Goal: Task Accomplishment & Management: Manage account settings

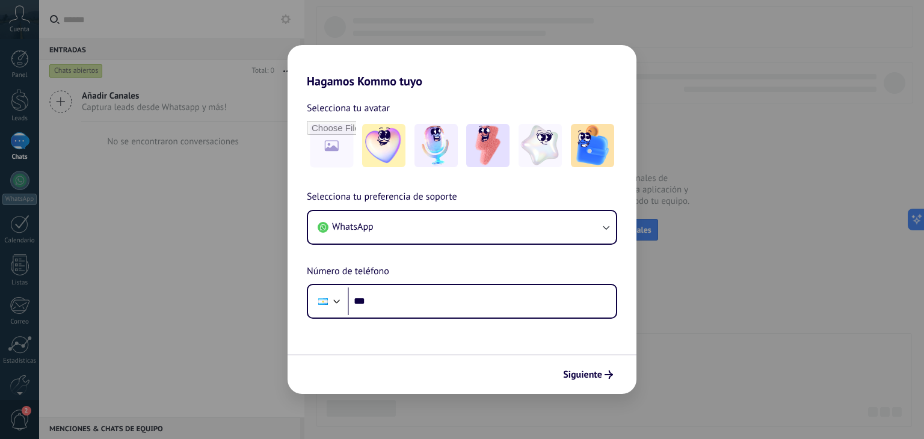
click at [668, 170] on div "Hagamos Kommo tuyo Selecciona tu avatar Selecciona tu preferencia de soporte Wh…" at bounding box center [462, 219] width 924 height 439
click at [82, 60] on div "Hagamos Kommo tuyo Selecciona tu avatar Selecciona tu preferencia de soporte Wh…" at bounding box center [462, 219] width 924 height 439
click at [624, 68] on h2 "Hagamos Kommo tuyo" at bounding box center [462, 66] width 349 height 43
click at [910, 14] on div "Hagamos Kommo tuyo Selecciona tu avatar Selecciona tu preferencia de soporte Wh…" at bounding box center [462, 219] width 924 height 439
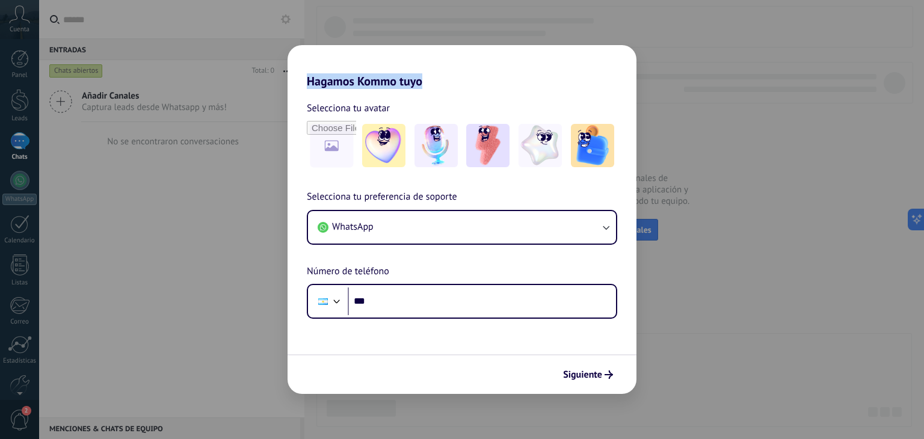
click at [910, 14] on div "Hagamos Kommo tuyo Selecciona tu avatar Selecciona tu preferencia de soporte Wh…" at bounding box center [462, 219] width 924 height 439
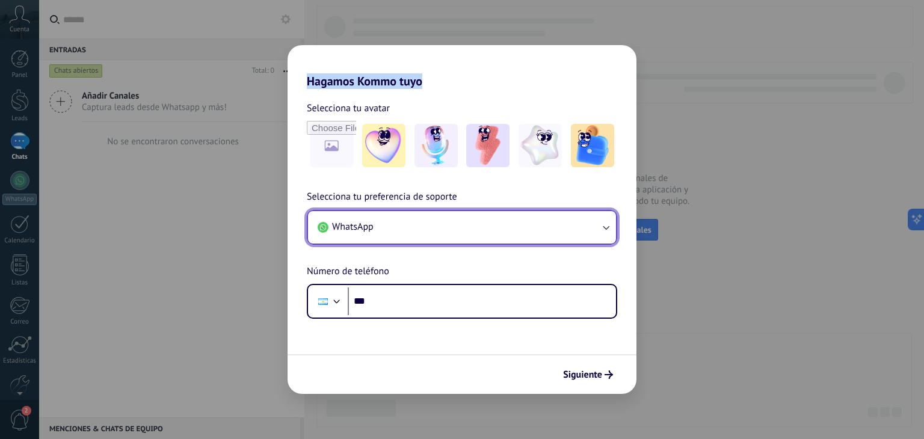
click at [543, 221] on button "WhatsApp" at bounding box center [462, 227] width 308 height 32
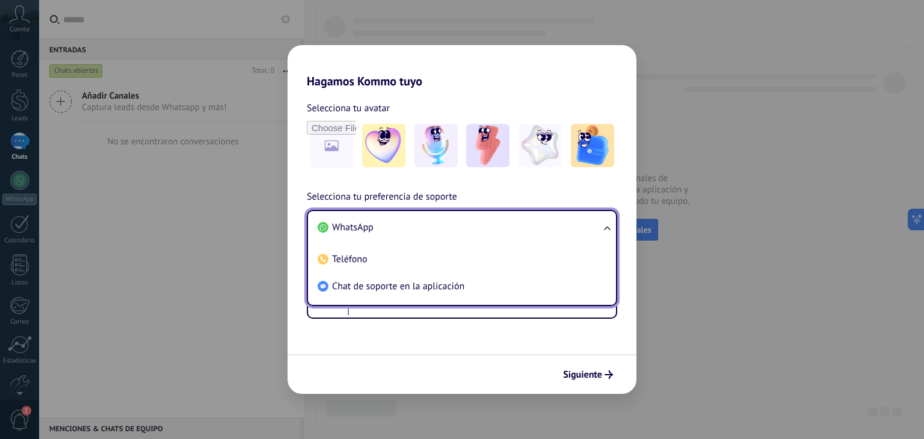
click at [438, 186] on div "Selecciona tu avatar Selecciona tu preferencia de soporte WhatsApp WhatsApp Tel…" at bounding box center [462, 203] width 349 height 231
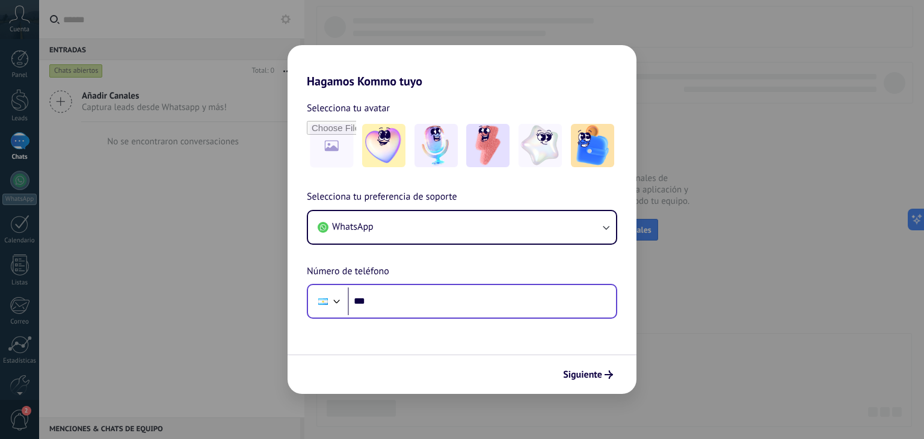
click at [397, 318] on div "Phone ***" at bounding box center [462, 301] width 311 height 35
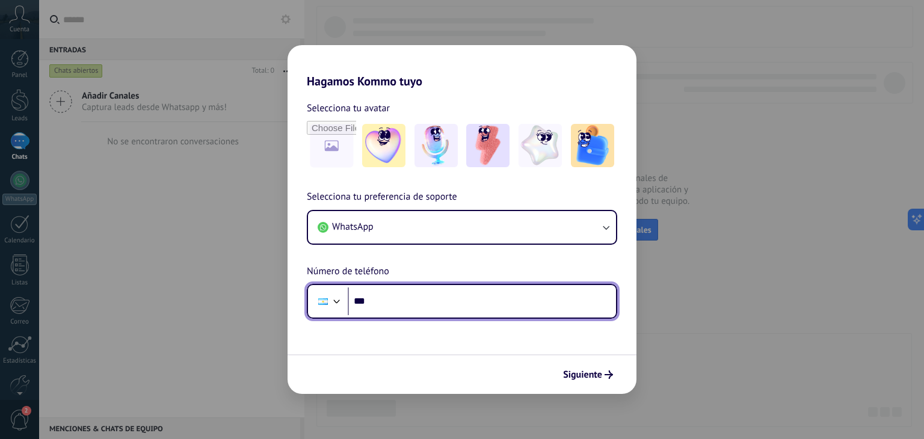
click at [323, 305] on div at bounding box center [323, 301] width 23 height 25
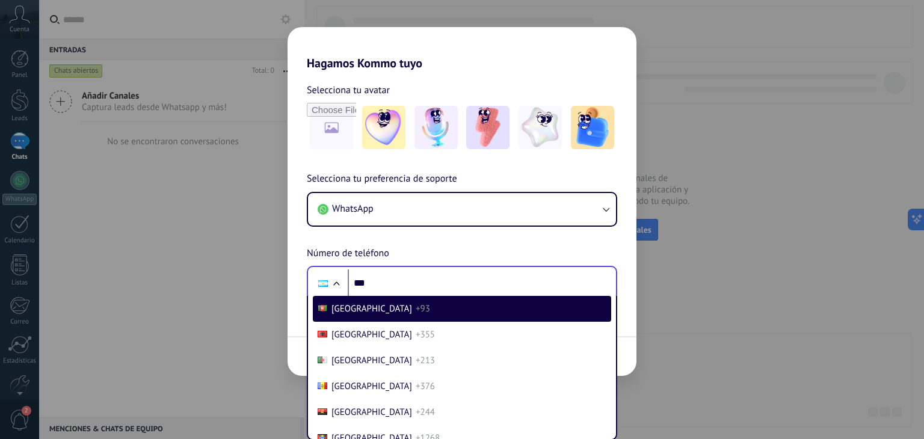
scroll to position [1839, 0]
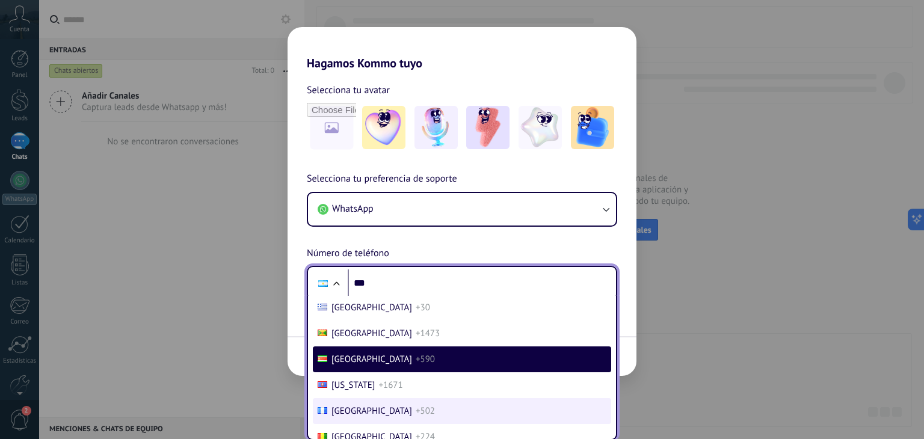
click at [357, 414] on span "[GEOGRAPHIC_DATA]" at bounding box center [372, 411] width 81 height 11
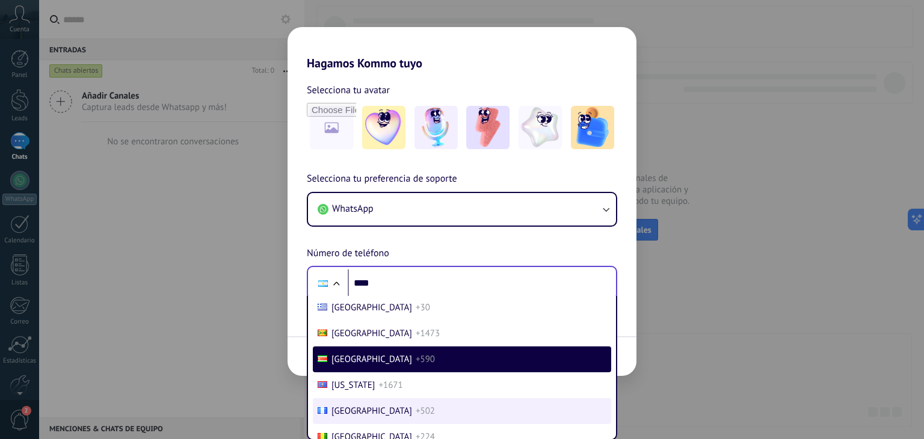
scroll to position [0, 0]
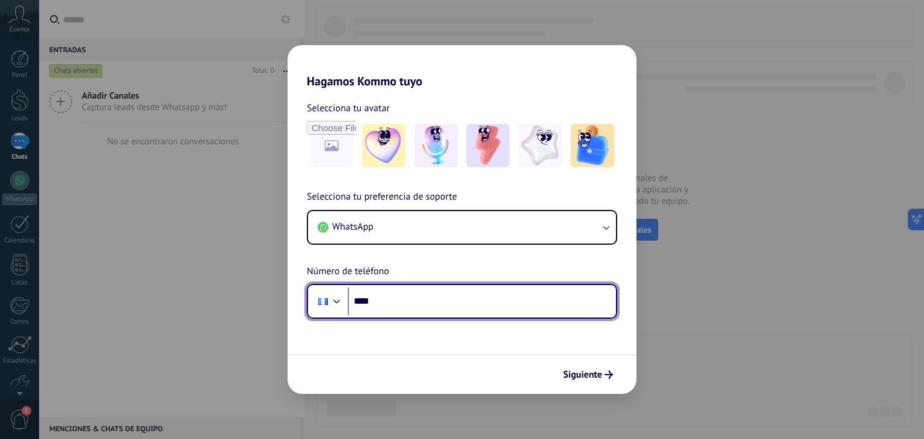
click at [391, 299] on input "****" at bounding box center [482, 302] width 268 height 28
type input "**********"
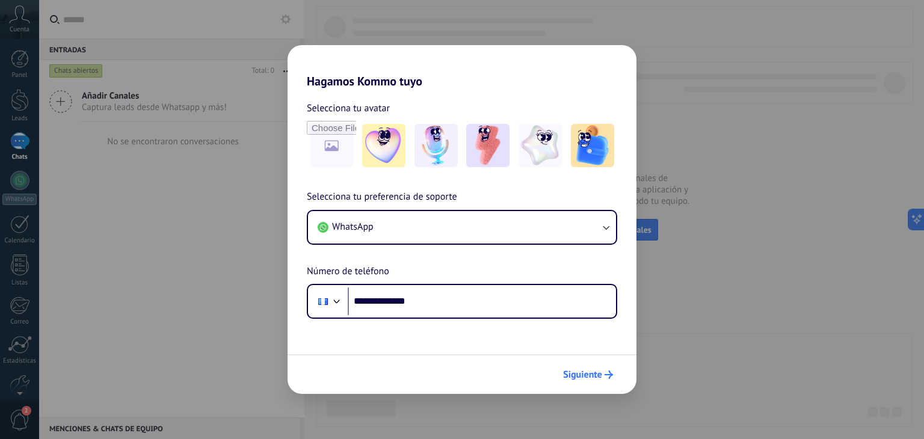
click at [584, 373] on span "Siguiente" at bounding box center [582, 375] width 39 height 8
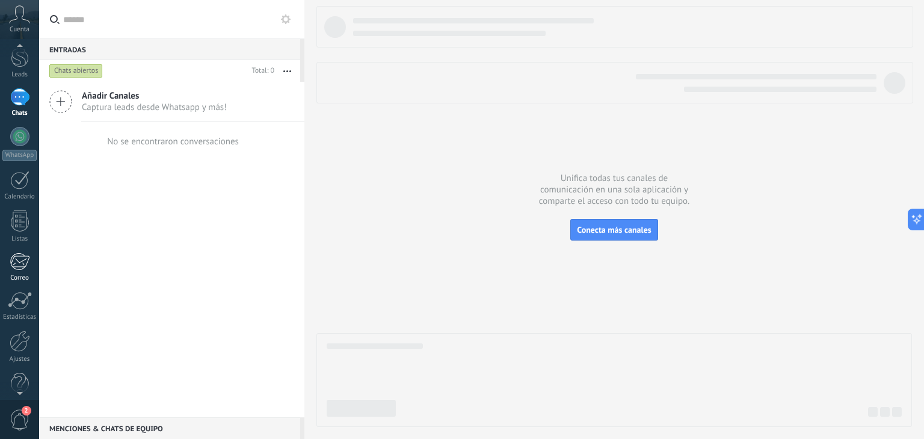
scroll to position [61, 0]
click at [20, 339] on div "Ajustes" at bounding box center [19, 343] width 35 height 8
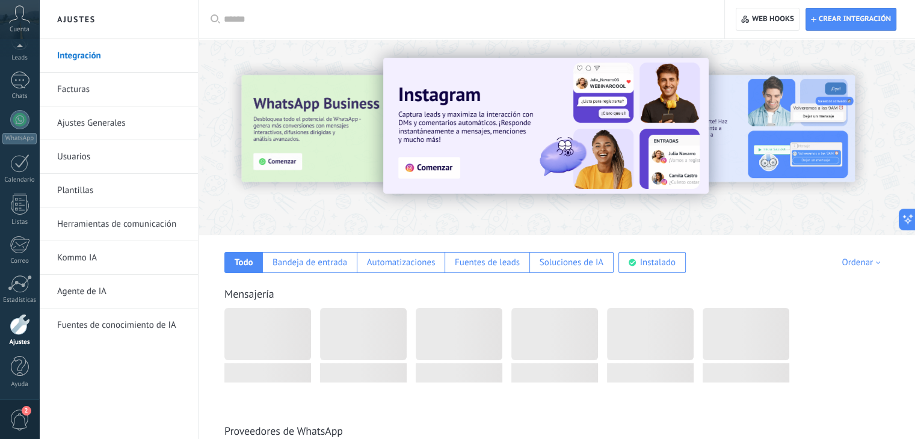
click at [105, 156] on link "Usuarios" at bounding box center [121, 157] width 129 height 34
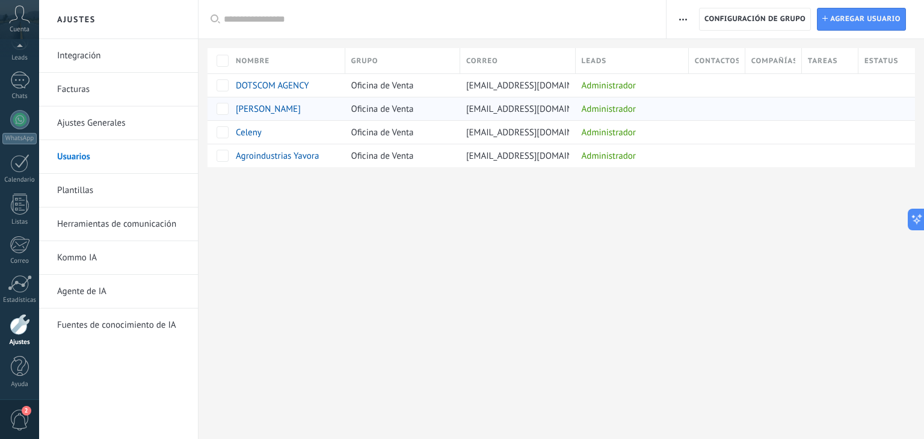
click at [594, 111] on div "Administrador" at bounding box center [629, 108] width 107 height 23
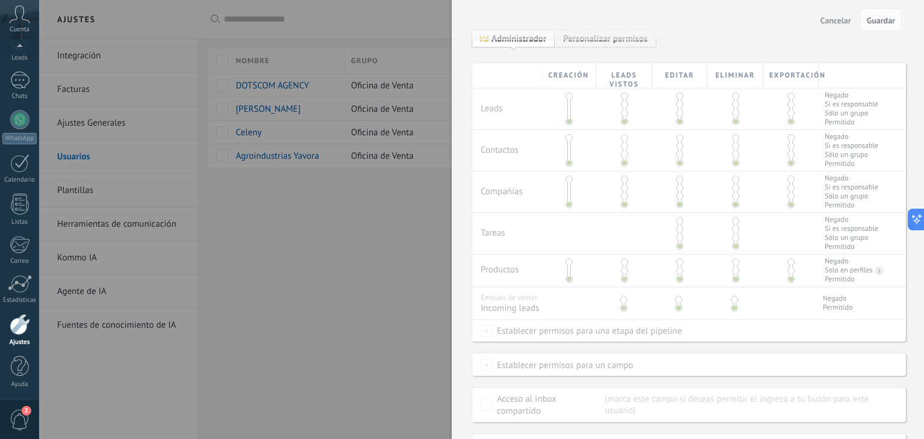
scroll to position [243, 0]
click at [588, 39] on div "Cancelar Guardar" at bounding box center [688, 20] width 472 height 40
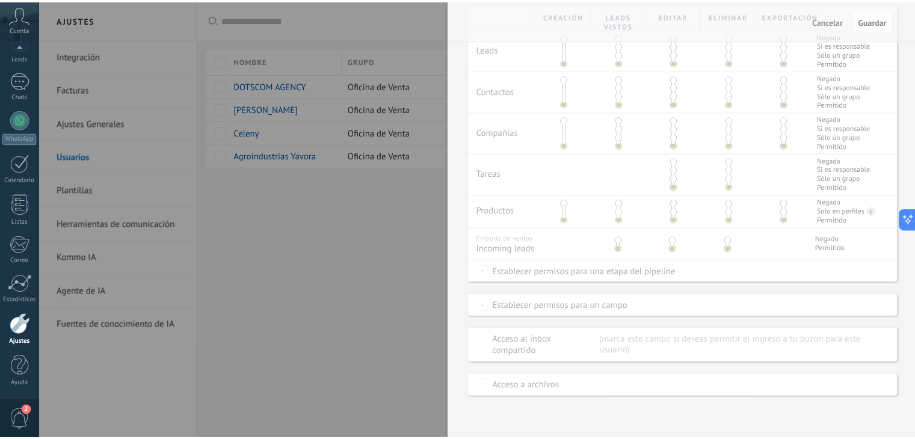
scroll to position [0, 0]
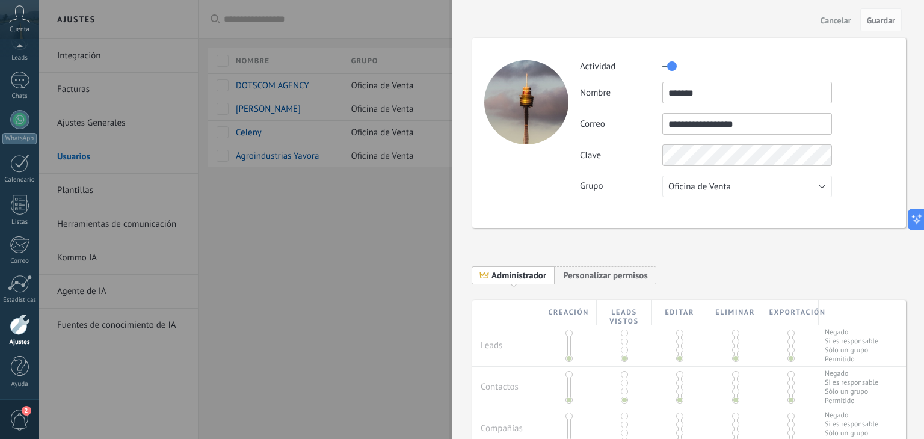
click at [837, 27] on button "Cancelar" at bounding box center [836, 19] width 40 height 19
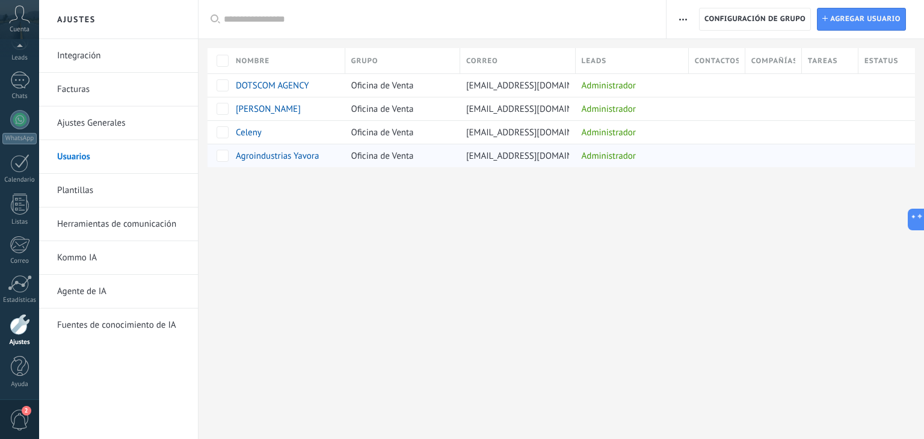
click at [498, 156] on span "[EMAIL_ADDRESS][DOMAIN_NAME]" at bounding box center [534, 155] width 137 height 11
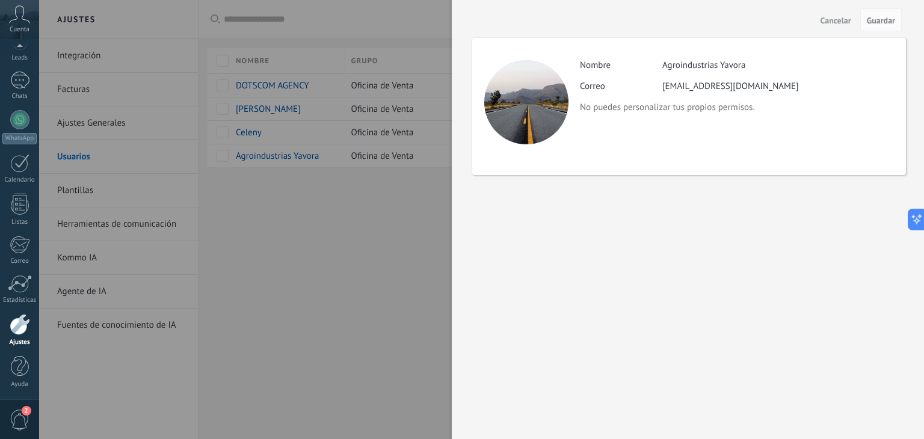
click at [833, 18] on span "Cancelar" at bounding box center [836, 20] width 31 height 8
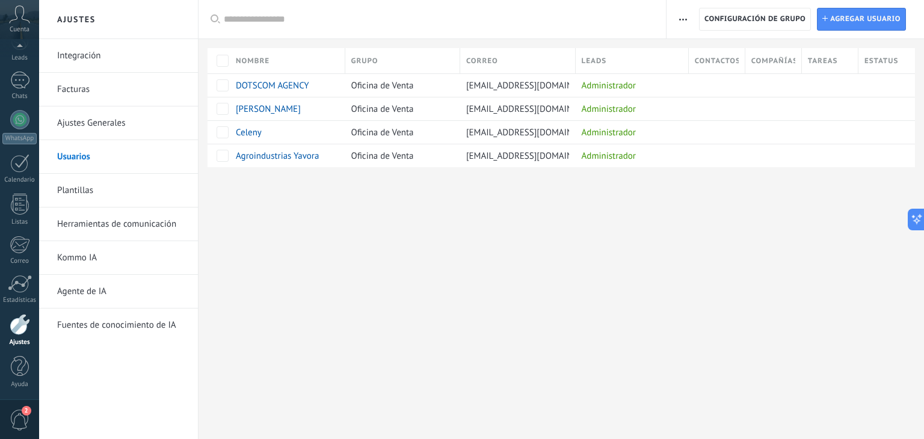
click at [96, 134] on link "Ajustes Generales" at bounding box center [121, 124] width 129 height 34
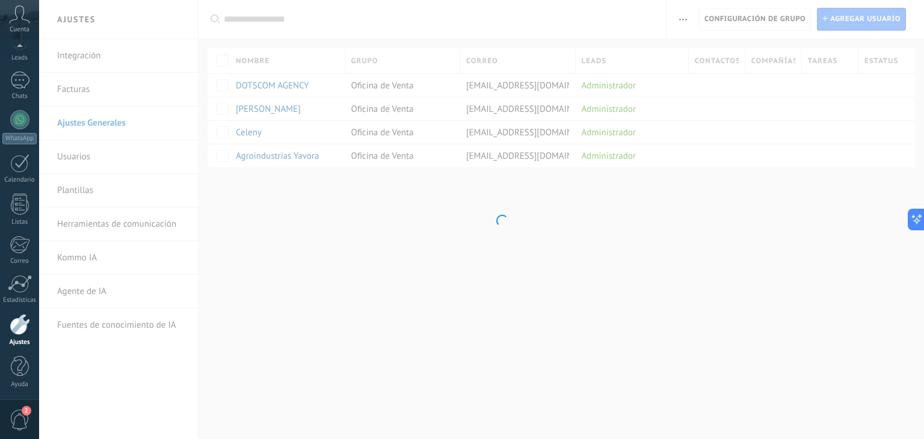
click at [89, 93] on body ".abccls-1,.abccls-2{fill-rule:evenodd}.abccls-2{fill:#fff} .abfcls-1{fill:none}…" at bounding box center [462, 219] width 924 height 439
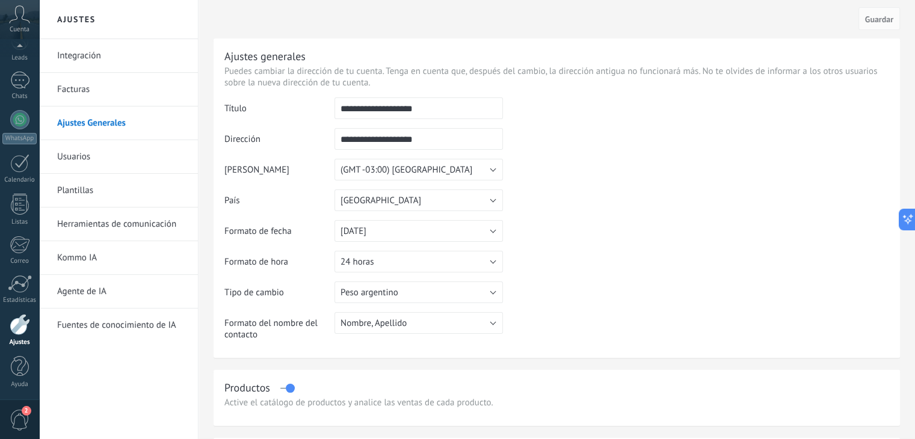
click at [89, 93] on link "Facturas" at bounding box center [121, 90] width 129 height 34
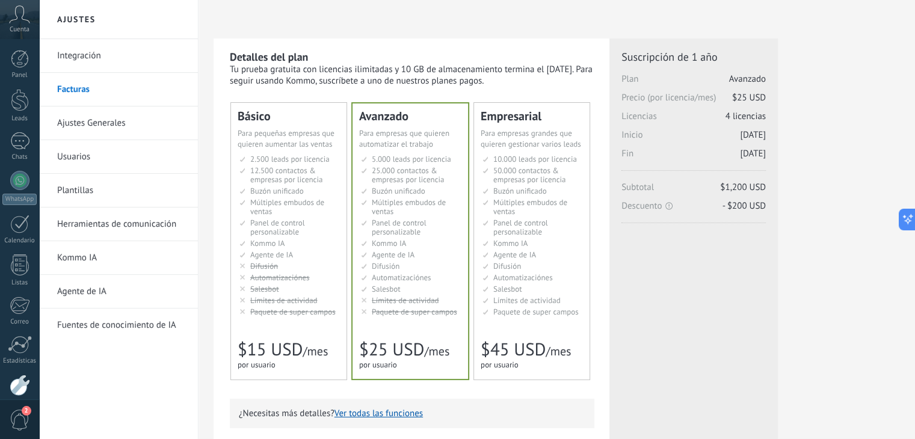
click at [91, 121] on link "Ajustes Generales" at bounding box center [121, 124] width 129 height 34
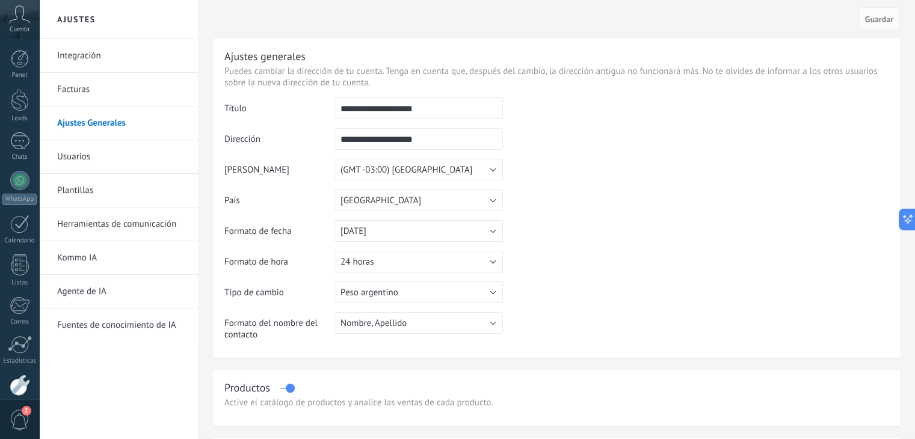
click at [396, 111] on input "**********" at bounding box center [419, 108] width 169 height 22
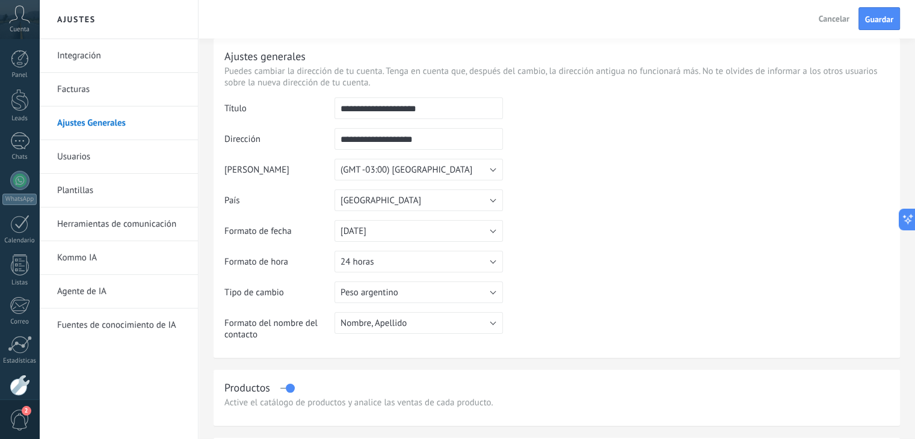
click at [345, 110] on input "**********" at bounding box center [419, 108] width 169 height 22
type input "**********"
click at [873, 13] on button "Guardar" at bounding box center [880, 18] width 42 height 23
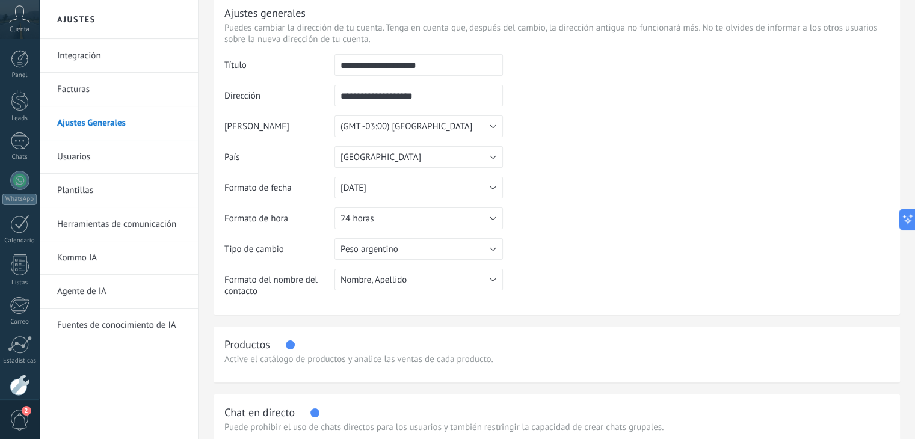
scroll to position [55, 0]
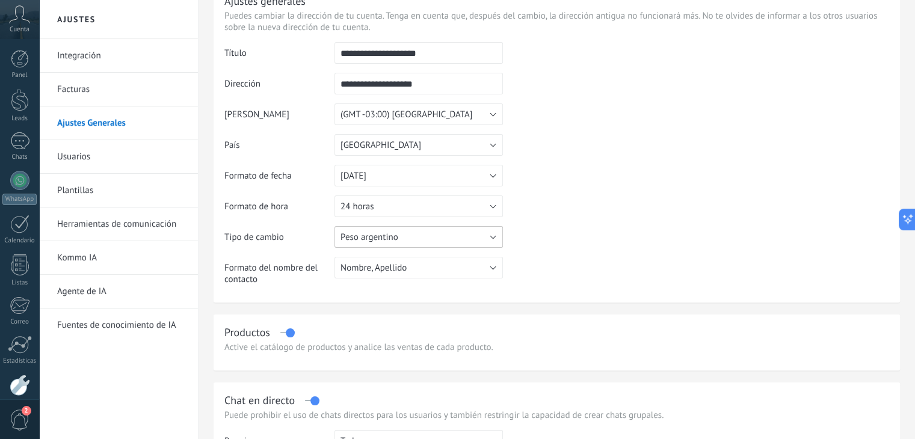
click at [370, 240] on span "Peso argentino" at bounding box center [370, 237] width 58 height 11
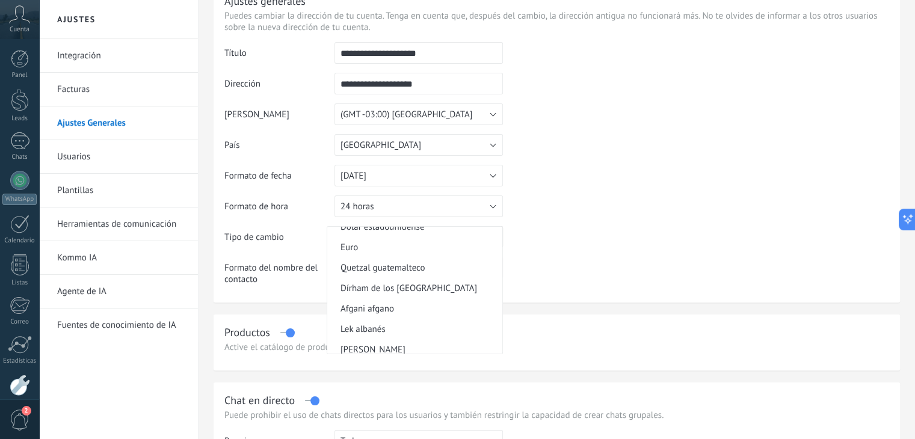
scroll to position [0, 0]
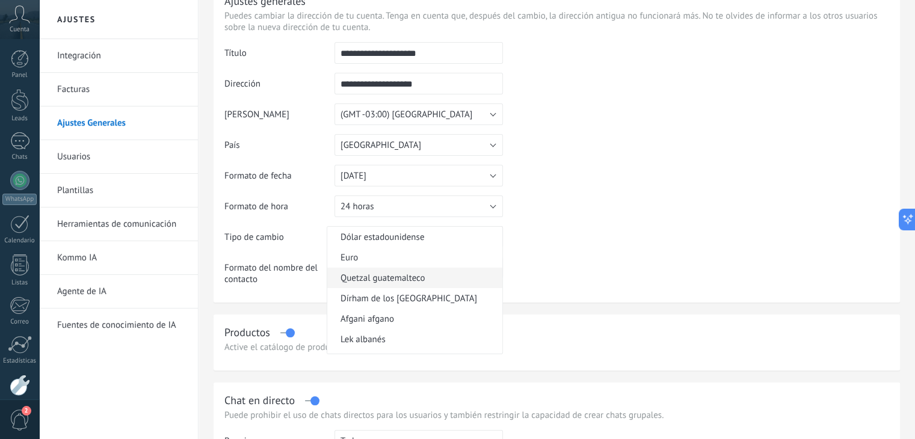
click at [398, 280] on span "Quetzal guatemalteco" at bounding box center [413, 278] width 172 height 11
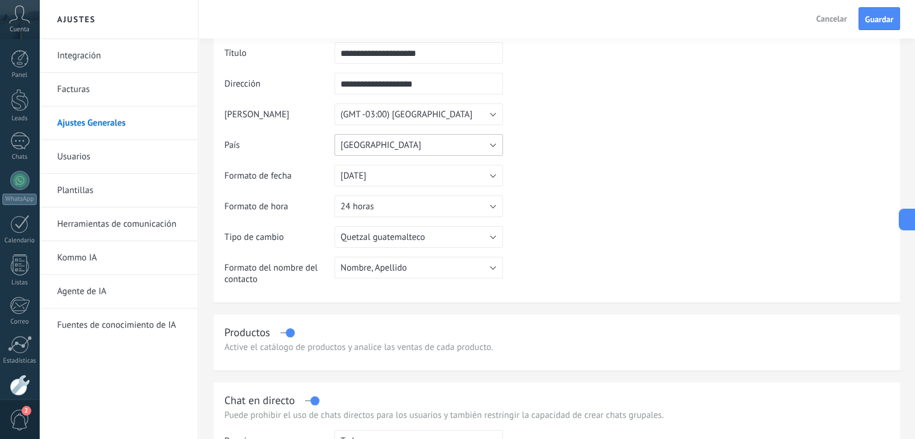
click at [367, 149] on span "[GEOGRAPHIC_DATA]" at bounding box center [381, 145] width 81 height 11
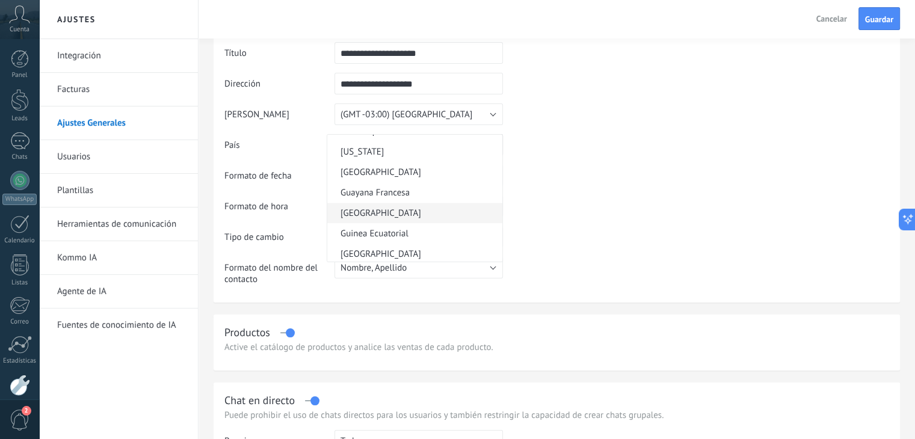
scroll to position [1548, 0]
click at [377, 179] on span "[GEOGRAPHIC_DATA]" at bounding box center [413, 172] width 172 height 11
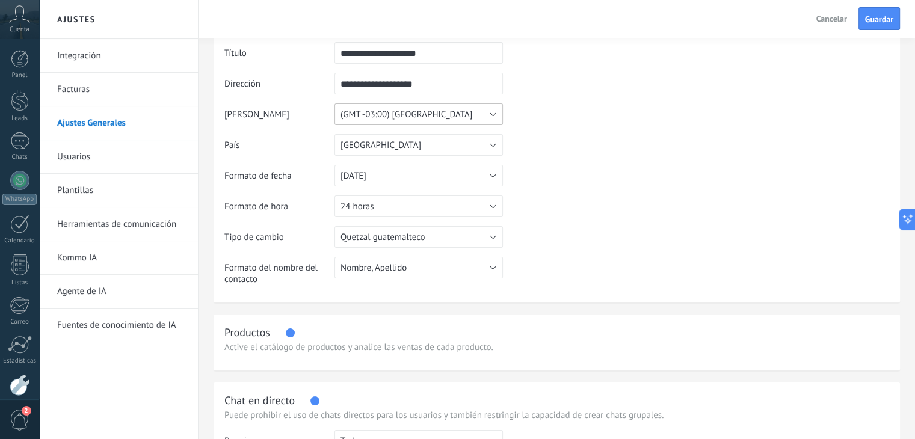
click at [382, 121] on button "(GMT -03:00) [GEOGRAPHIC_DATA]" at bounding box center [419, 115] width 169 height 22
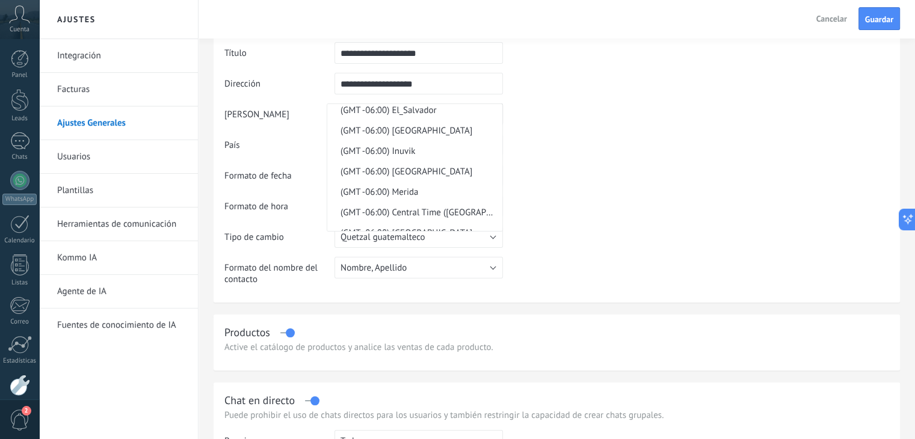
scroll to position [7834, 0]
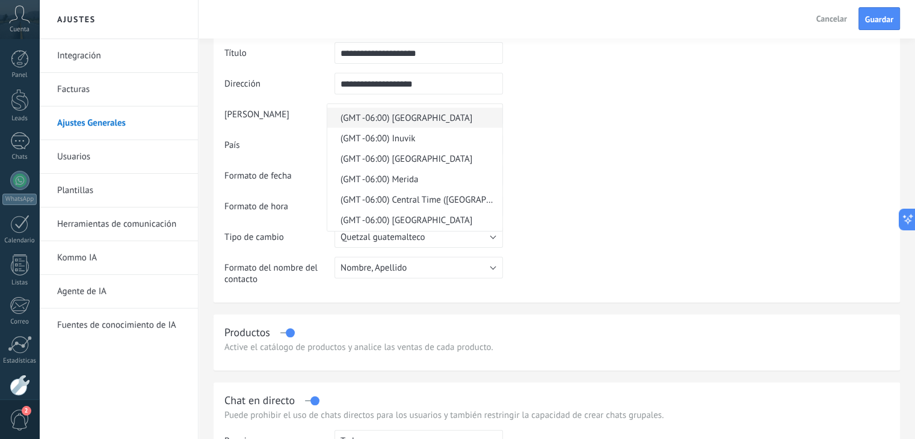
click at [409, 124] on span "(GMT -06:00) [GEOGRAPHIC_DATA]" at bounding box center [413, 118] width 172 height 11
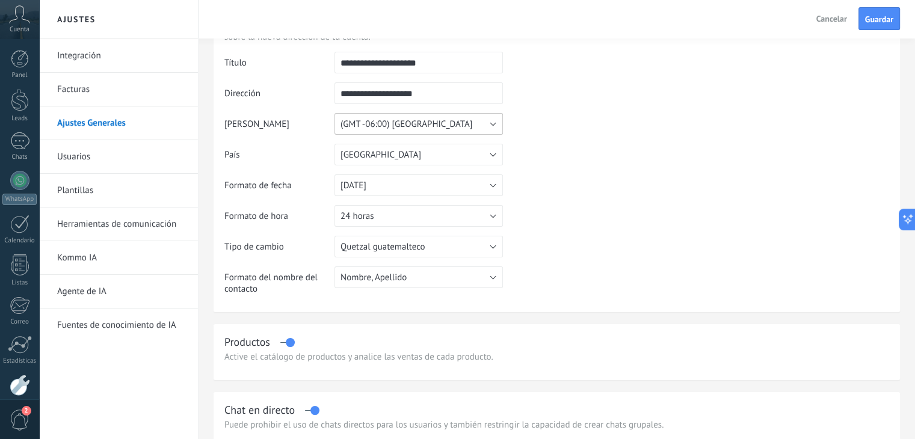
scroll to position [66, 0]
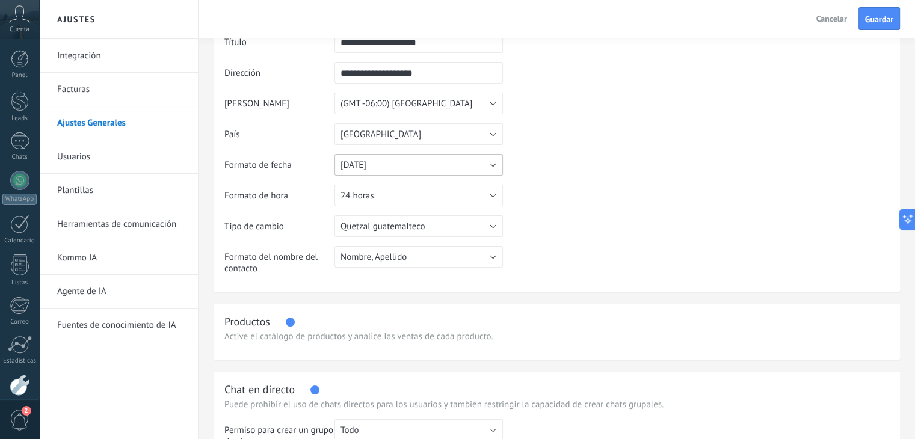
click at [478, 168] on button "[DATE]" at bounding box center [419, 165] width 169 height 22
click at [377, 202] on span "[DATE]" at bounding box center [413, 205] width 172 height 11
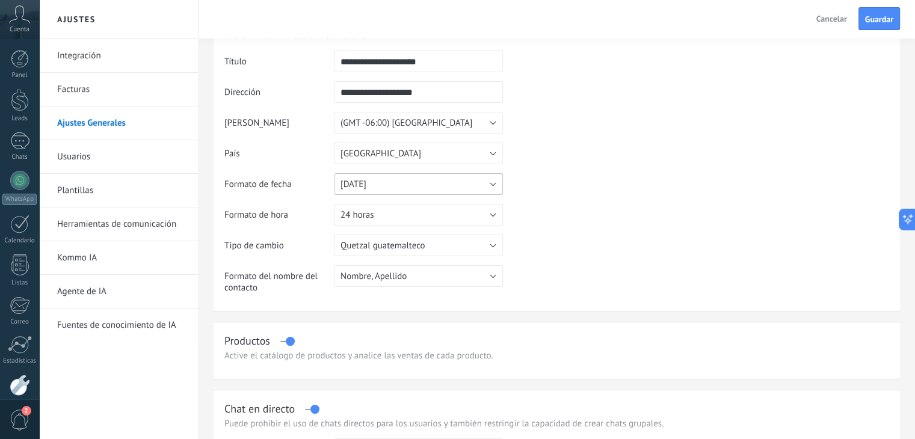
scroll to position [45, 0]
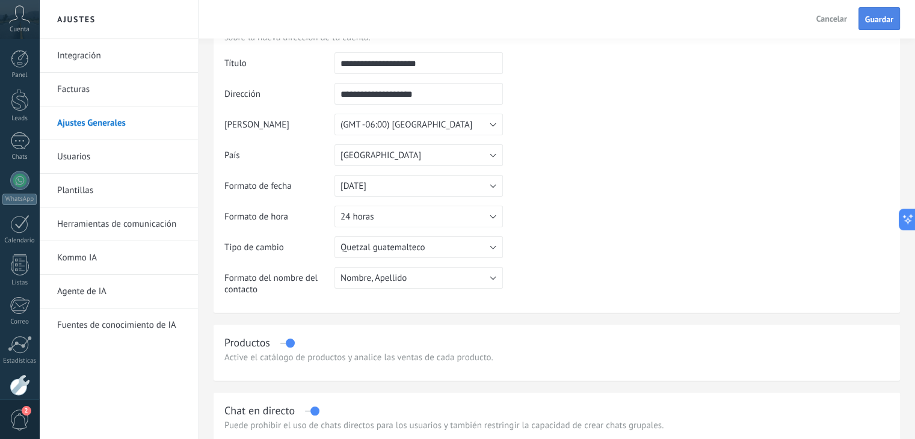
click at [883, 17] on span "Guardar" at bounding box center [879, 19] width 28 height 8
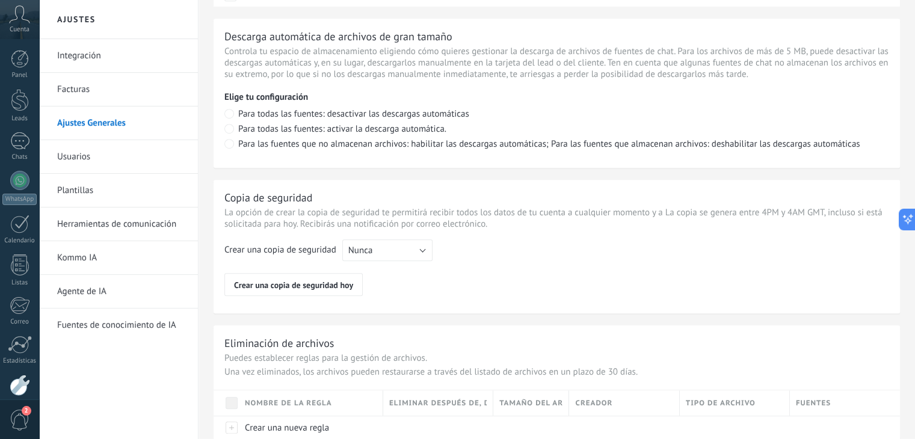
scroll to position [847, 0]
click at [117, 331] on link "Fuentes de conocimiento de IA" at bounding box center [121, 326] width 129 height 34
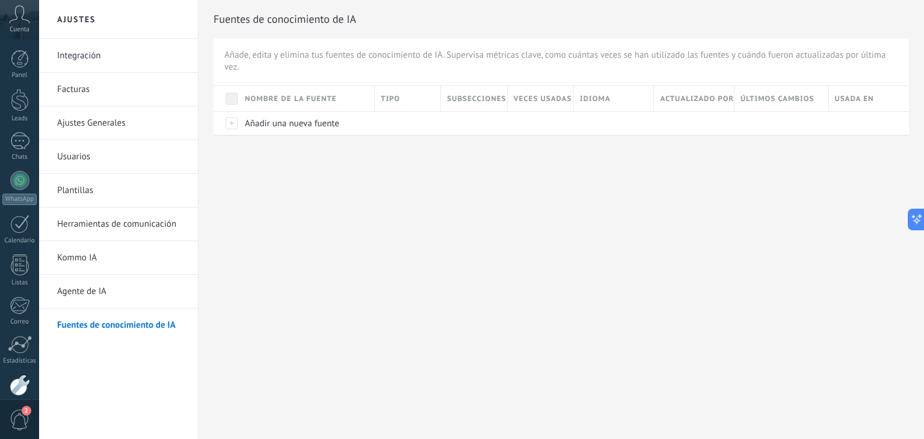
click at [88, 183] on link "Plantillas" at bounding box center [121, 191] width 129 height 34
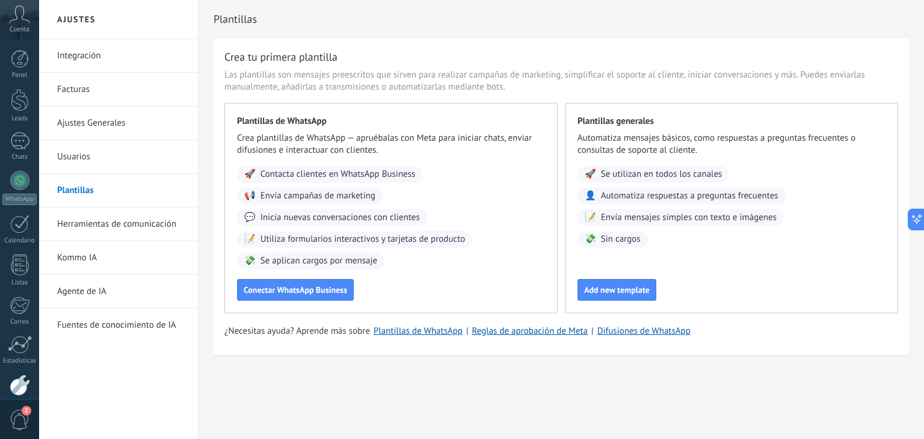
drag, startPoint x: 94, startPoint y: 69, endPoint x: 91, endPoint y: 51, distance: 18.8
click at [91, 51] on link "Integración" at bounding box center [121, 56] width 129 height 34
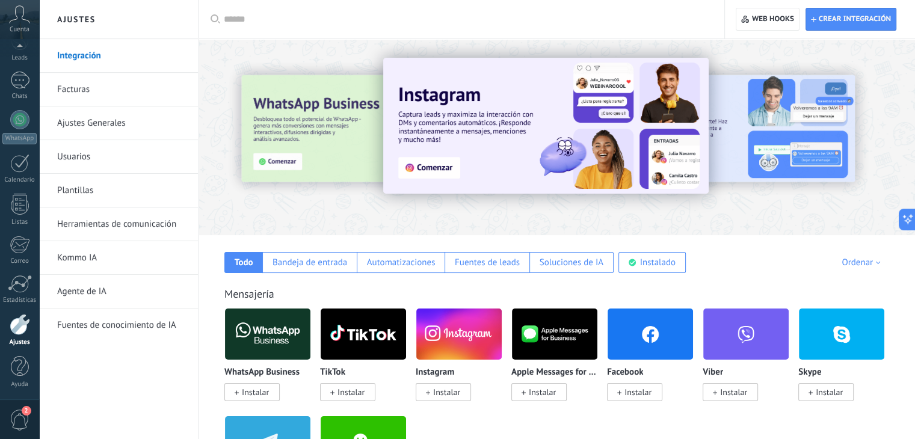
click at [217, 34] on div "Aplicar Aplicar Restablecer" at bounding box center [461, 19] width 527 height 39
click at [840, 17] on span "Crear integración" at bounding box center [855, 19] width 72 height 10
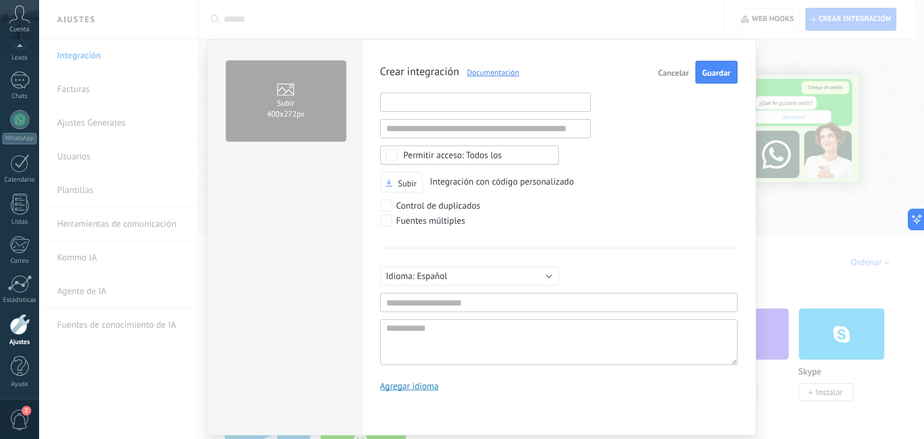
click at [481, 108] on input "text" at bounding box center [485, 102] width 211 height 19
click at [667, 70] on span "Cancelar" at bounding box center [673, 73] width 31 height 8
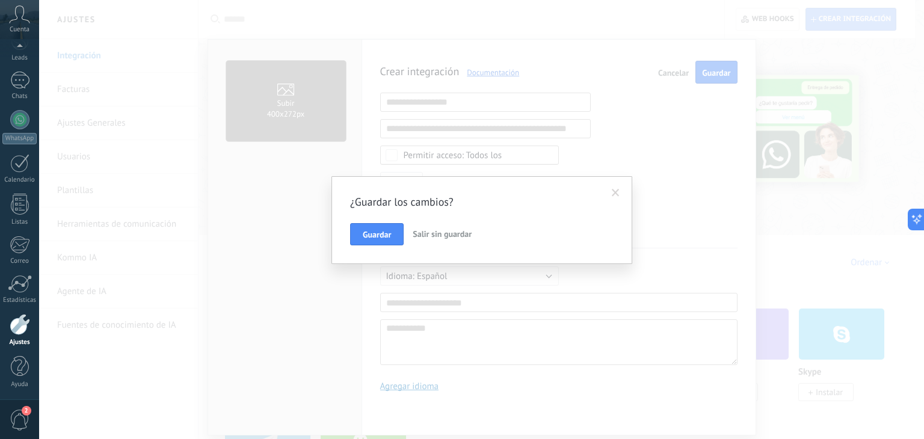
click at [428, 225] on button "Salir sin guardar" at bounding box center [442, 234] width 69 height 23
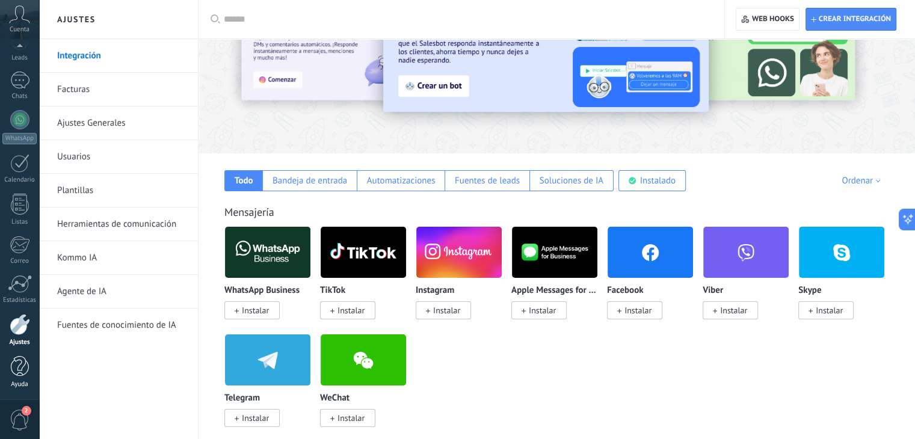
scroll to position [83, 0]
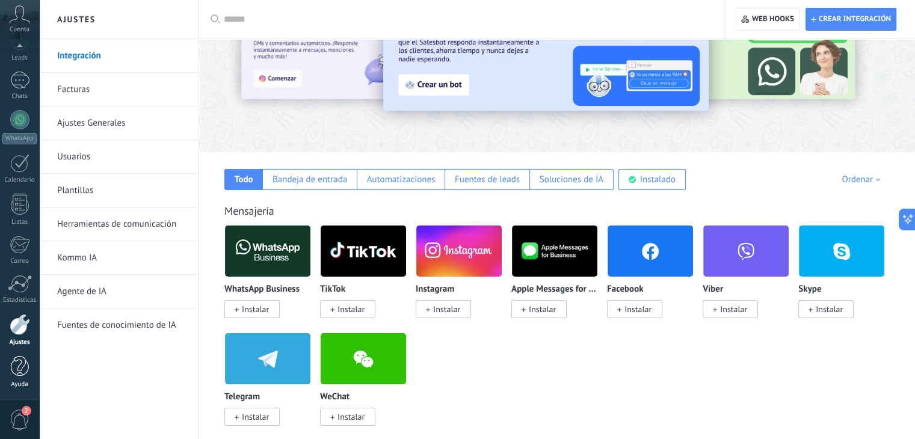
click at [18, 360] on div at bounding box center [20, 366] width 18 height 21
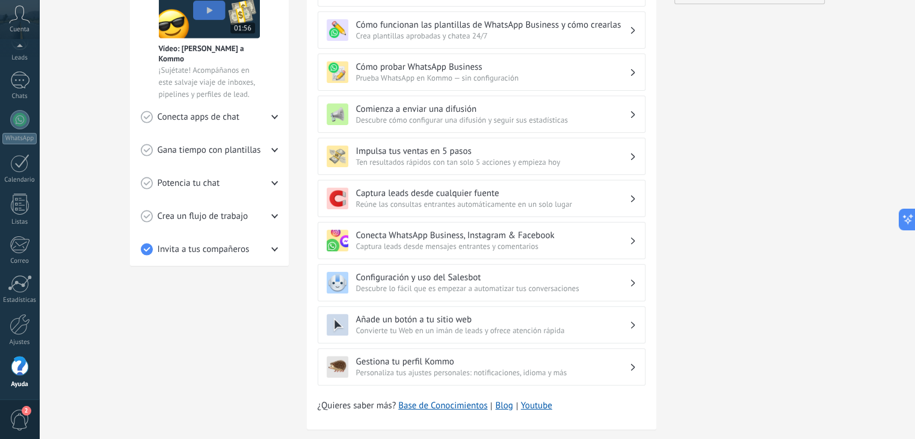
scroll to position [302, 0]
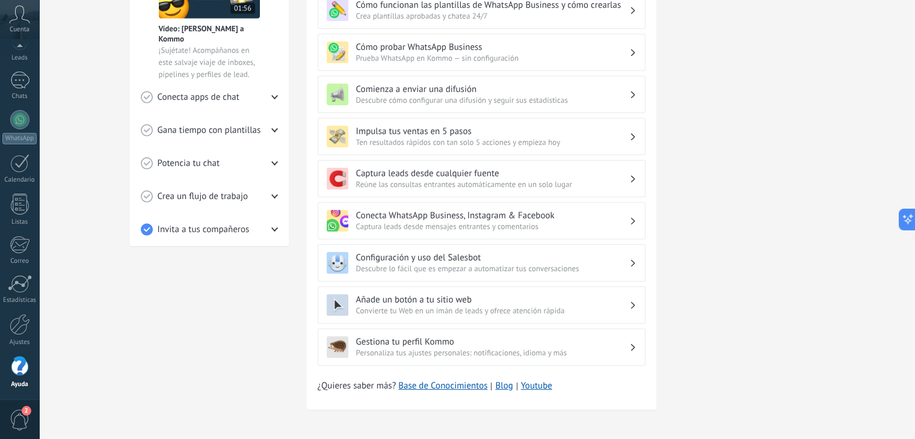
click at [287, 296] on div "Tutoriales de inicio Leads Inbox Salesbot Checklist de inicio rápido Progresso …" at bounding box center [209, 90] width 159 height 669
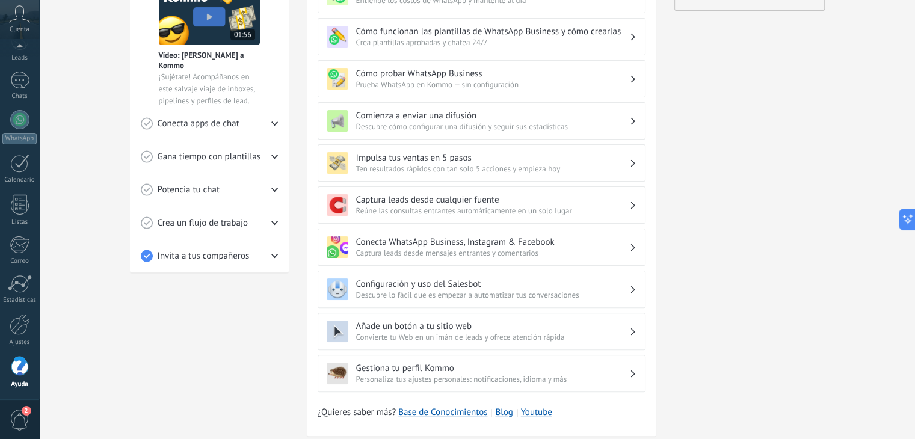
scroll to position [0, 0]
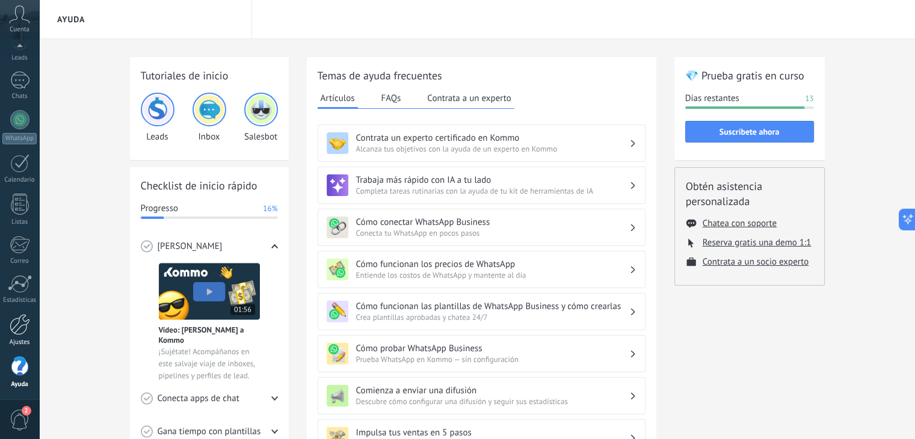
click at [29, 323] on div at bounding box center [20, 324] width 20 height 21
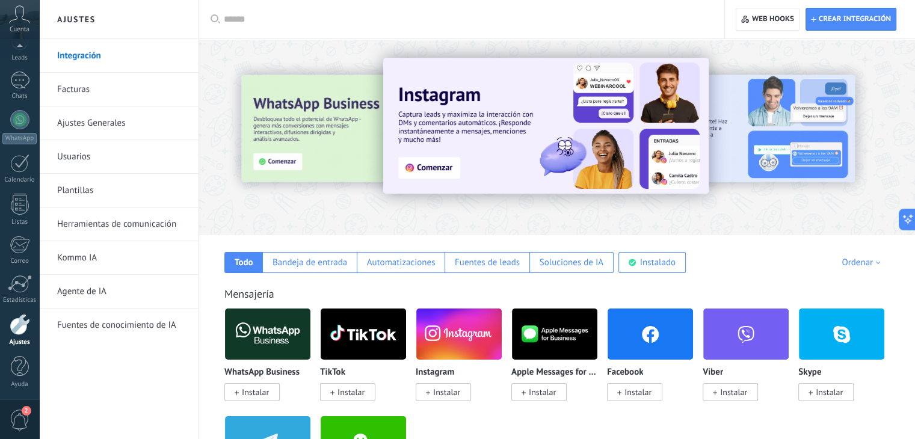
click at [308, 289] on div "Mensajería" at bounding box center [556, 294] width 665 height 14
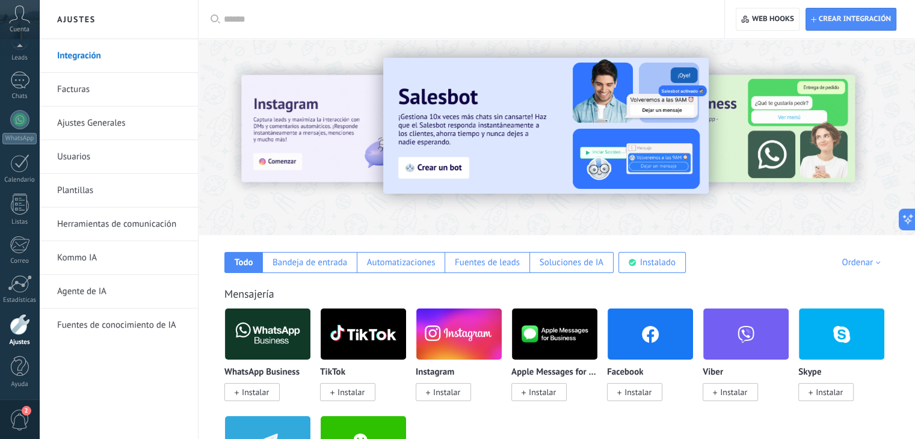
click at [103, 150] on link "Usuarios" at bounding box center [121, 157] width 129 height 34
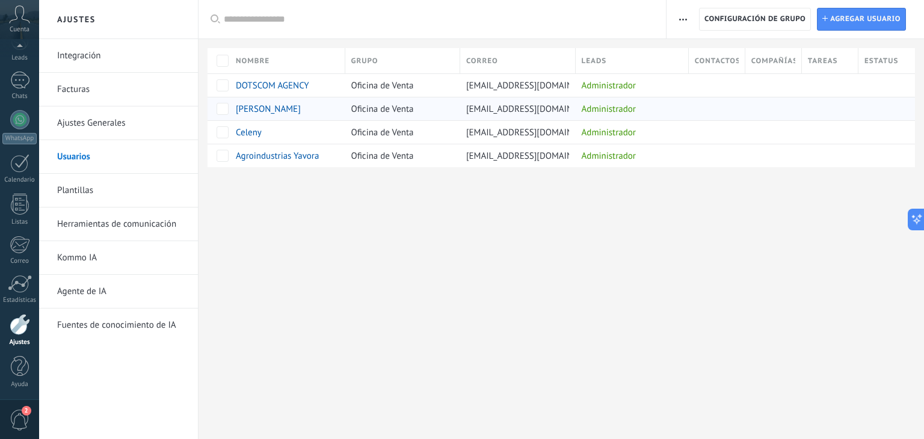
click at [297, 111] on div "[PERSON_NAME]" at bounding box center [281, 109] width 90 height 11
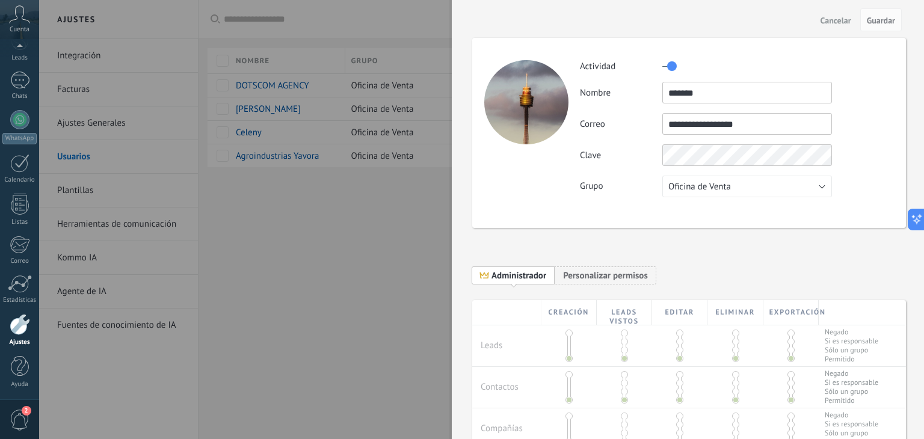
click at [636, 157] on label "Clave" at bounding box center [621, 155] width 82 height 11
click at [374, 221] on div at bounding box center [462, 219] width 924 height 439
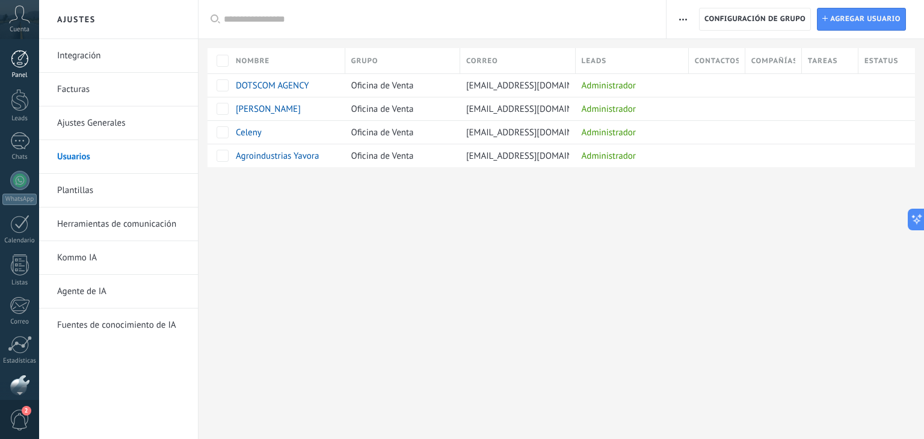
click at [19, 56] on div at bounding box center [20, 59] width 18 height 18
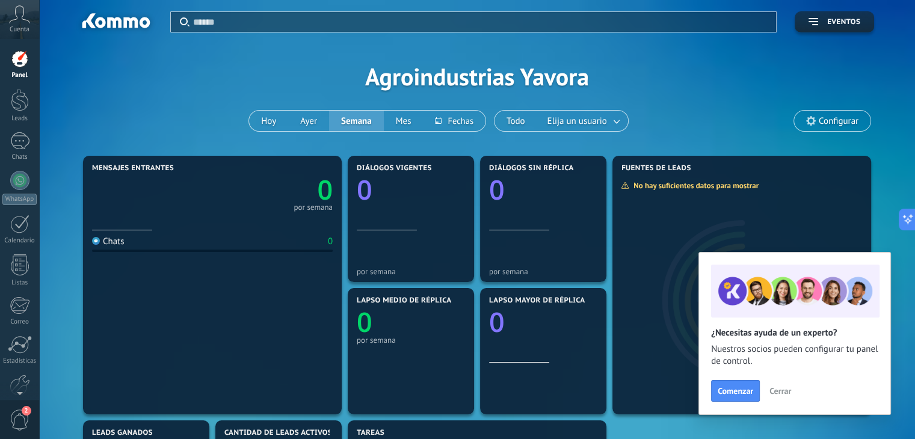
click at [211, 26] on input "text" at bounding box center [481, 22] width 576 height 13
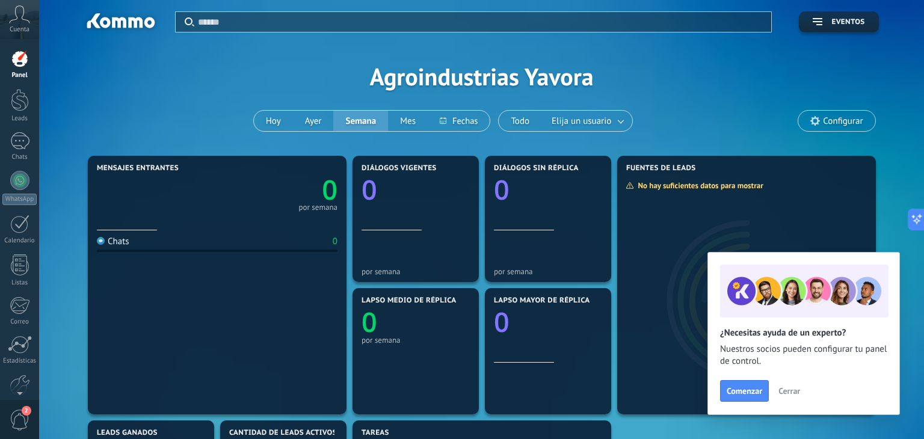
type input "*"
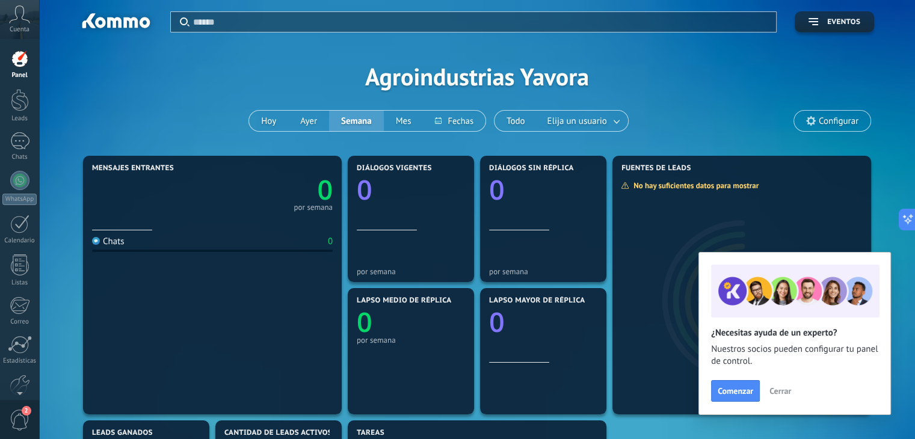
click at [211, 26] on input "text" at bounding box center [481, 22] width 576 height 13
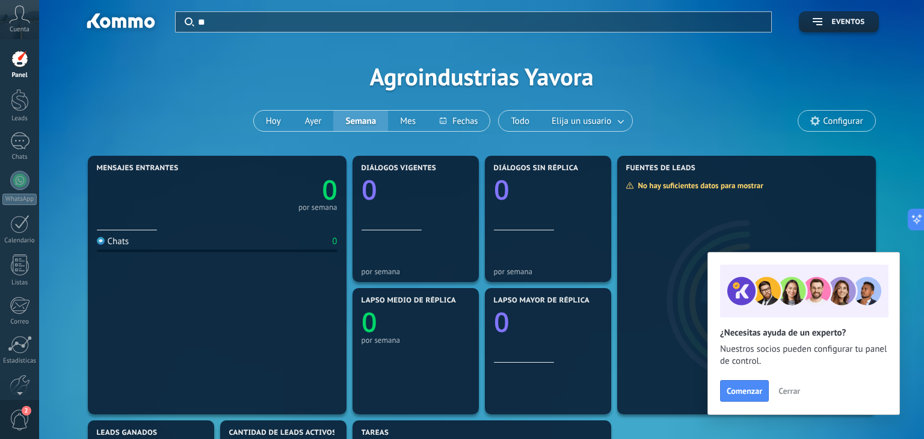
type input "**"
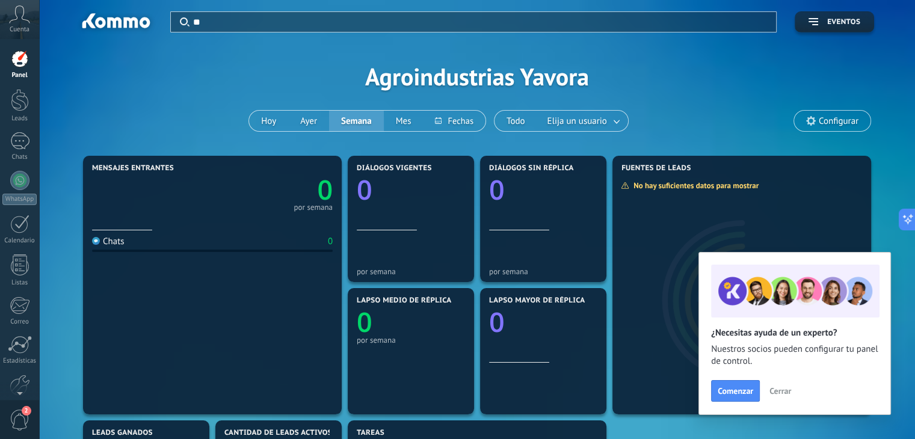
click at [219, 17] on input "**" at bounding box center [481, 22] width 576 height 13
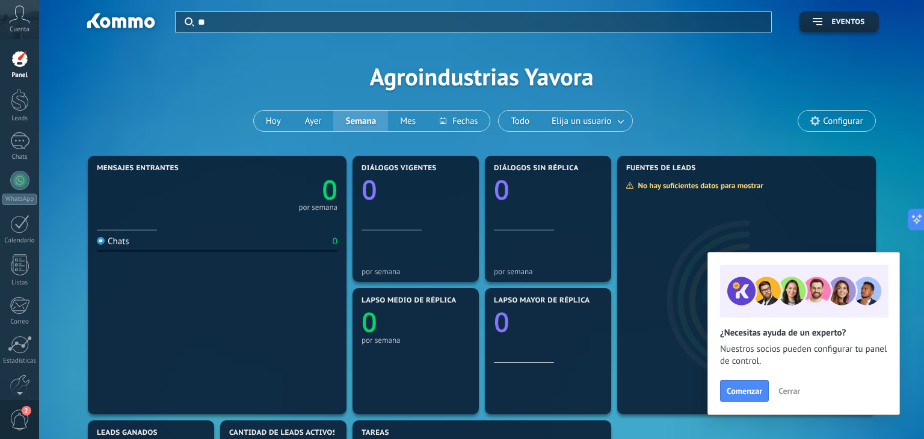
type input "*"
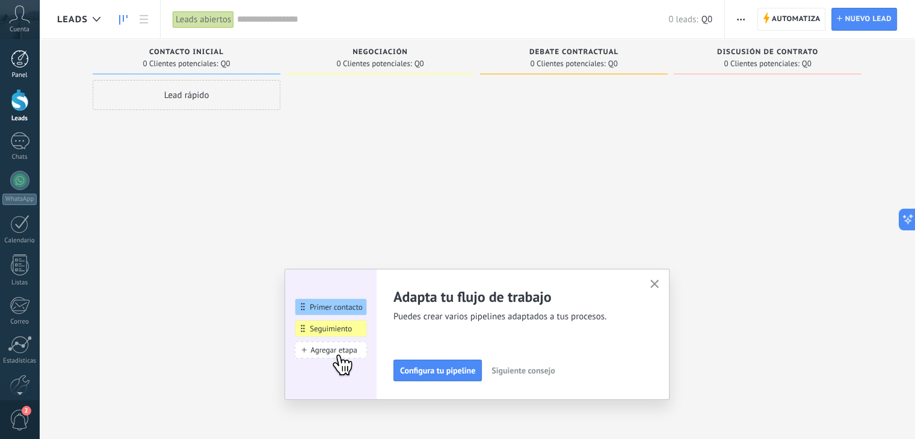
click at [24, 66] on div at bounding box center [20, 59] width 18 height 18
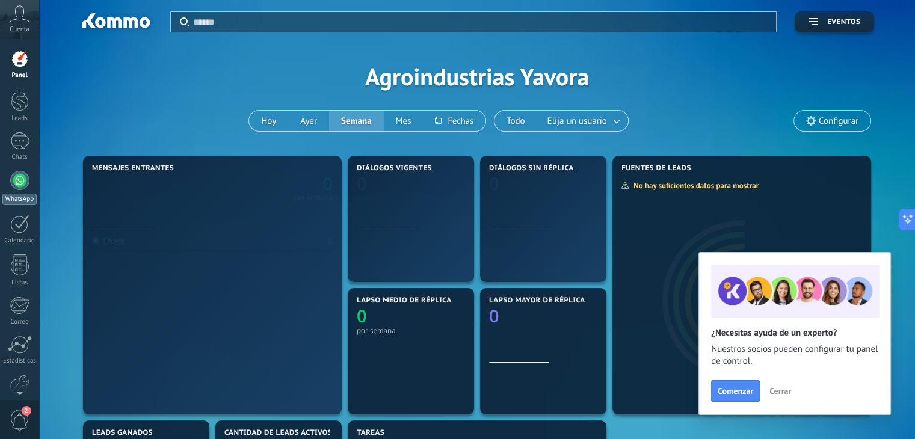
click at [16, 194] on div "WhatsApp" at bounding box center [19, 199] width 34 height 11
